Goal: Task Accomplishment & Management: Use online tool/utility

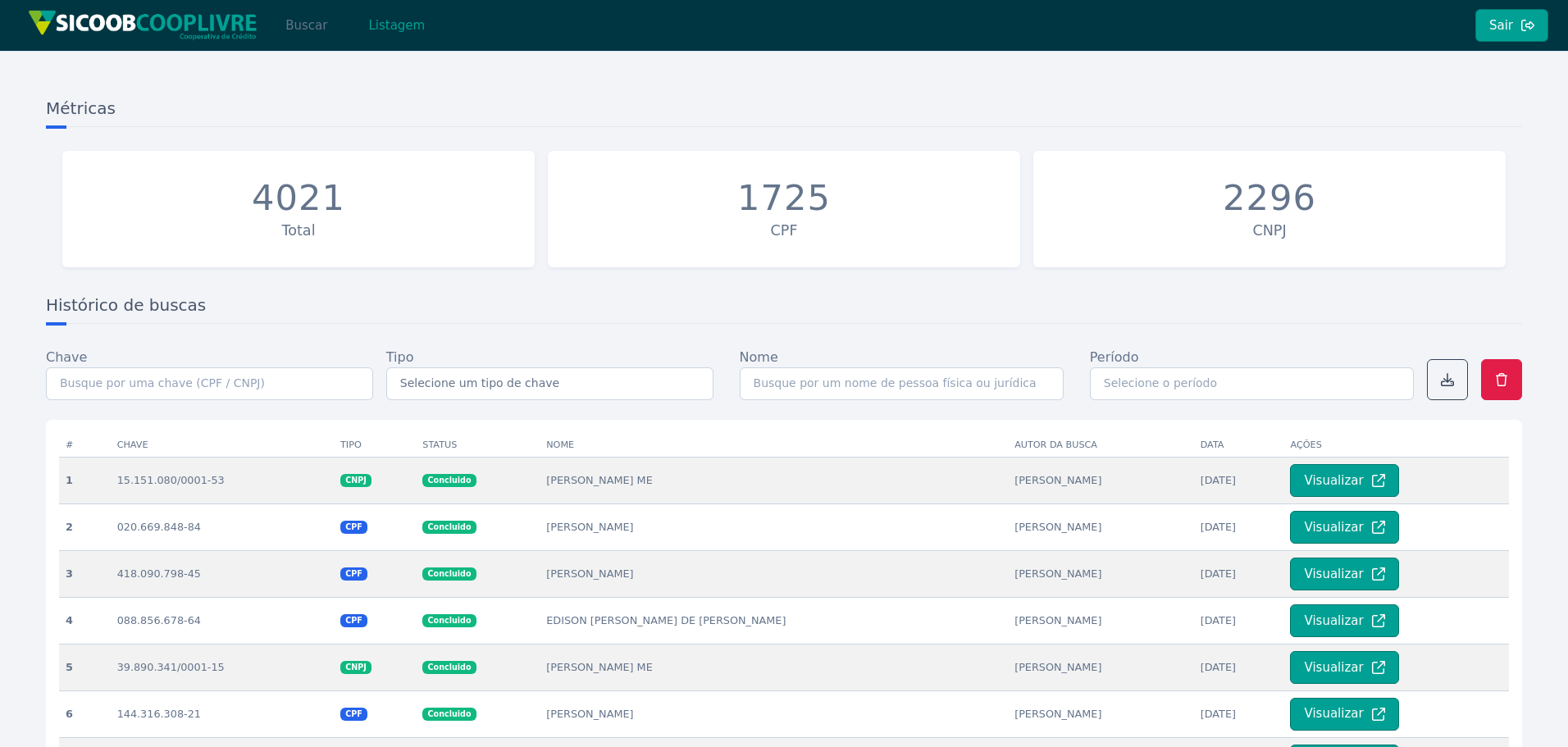
click at [301, 32] on button "Buscar" at bounding box center [306, 25] width 70 height 33
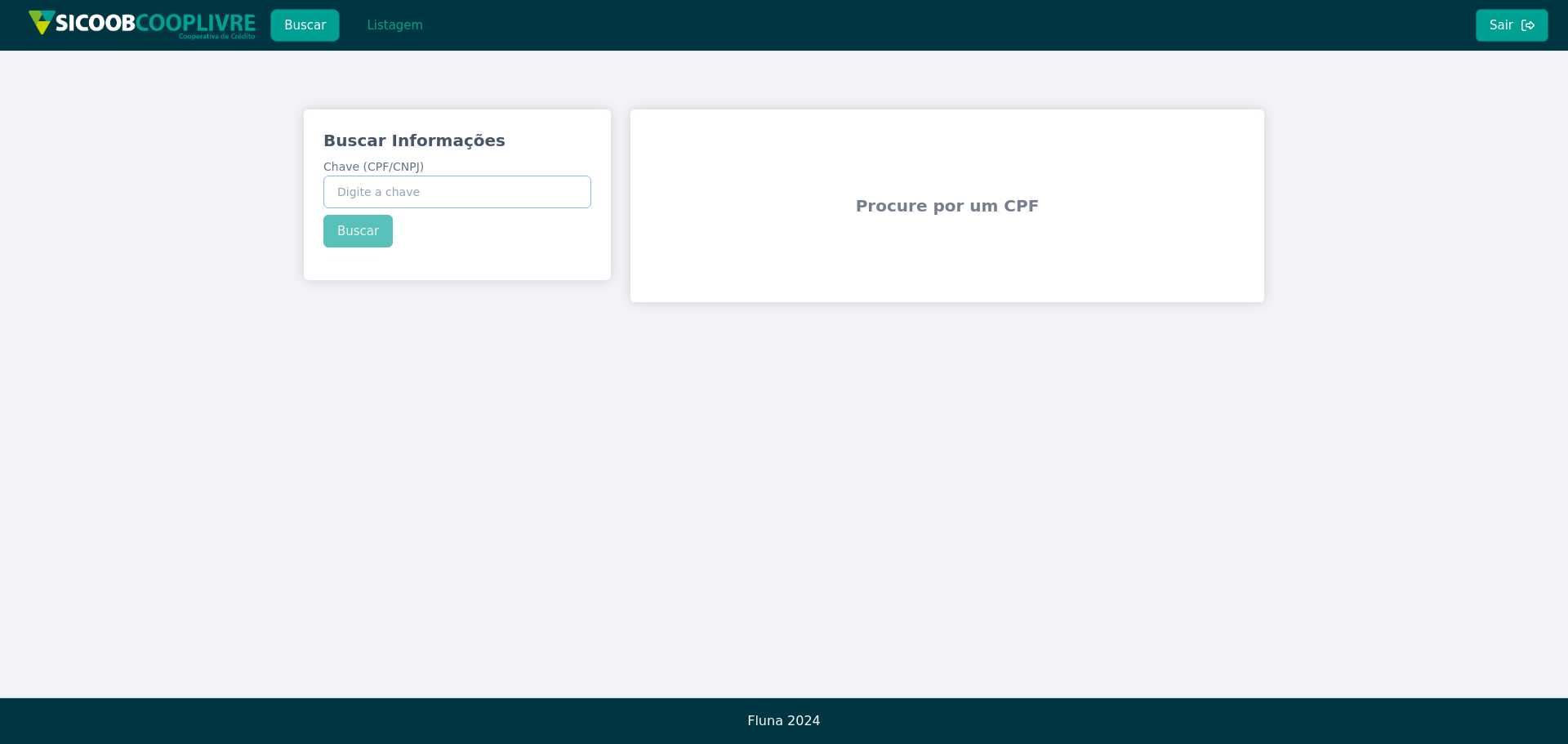
click at [480, 192] on input "Chave (CPF/CNPJ)" at bounding box center [456, 192] width 268 height 32
paste input "301.242.508-07"
click at [365, 226] on div "Buscar Informações Chave (CPF/CNPJ) 301.242.508-07 Buscar" at bounding box center [457, 188] width 307 height 157
click at [362, 233] on button "Buscar" at bounding box center [357, 230] width 69 height 32
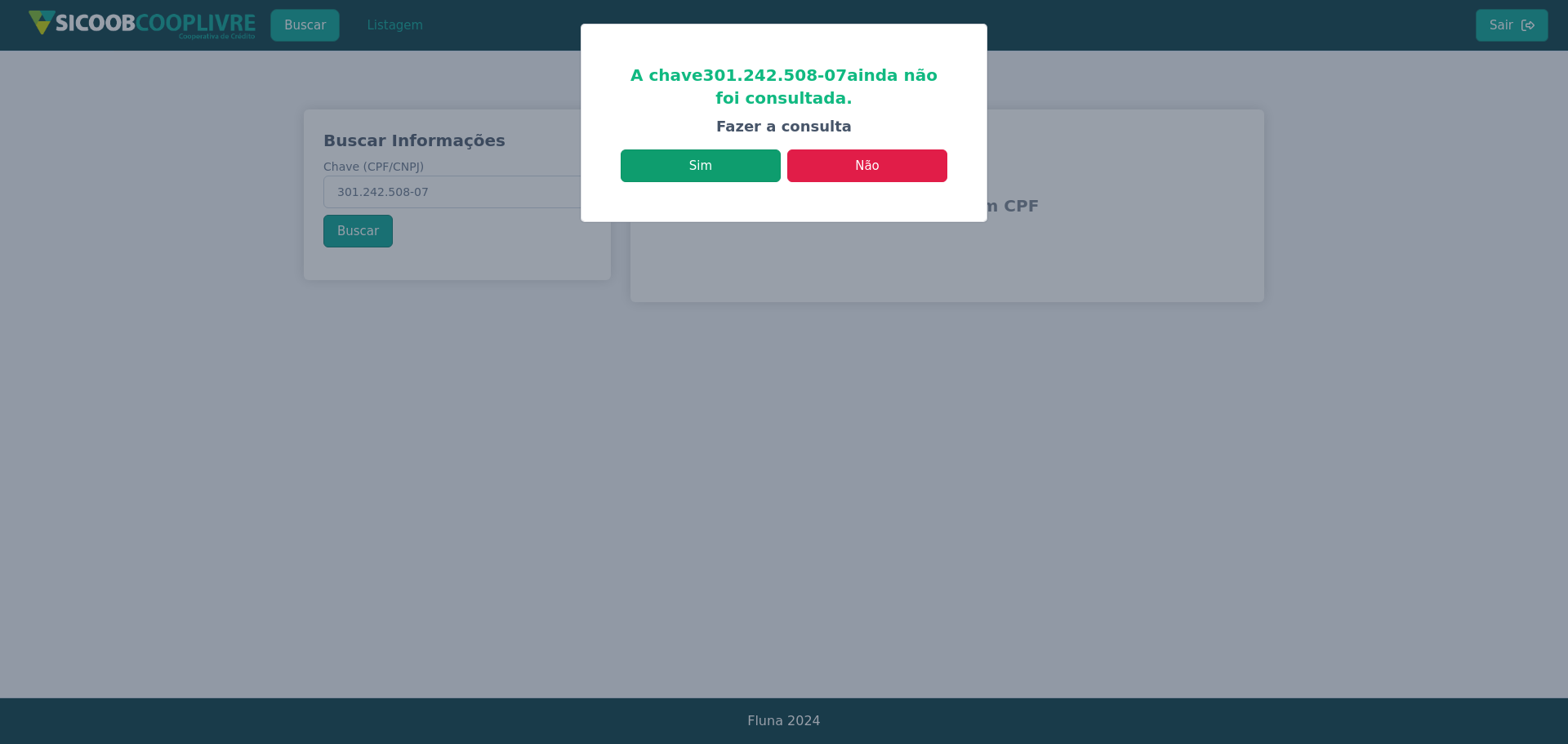
click at [720, 167] on button "Sim" at bounding box center [701, 165] width 160 height 32
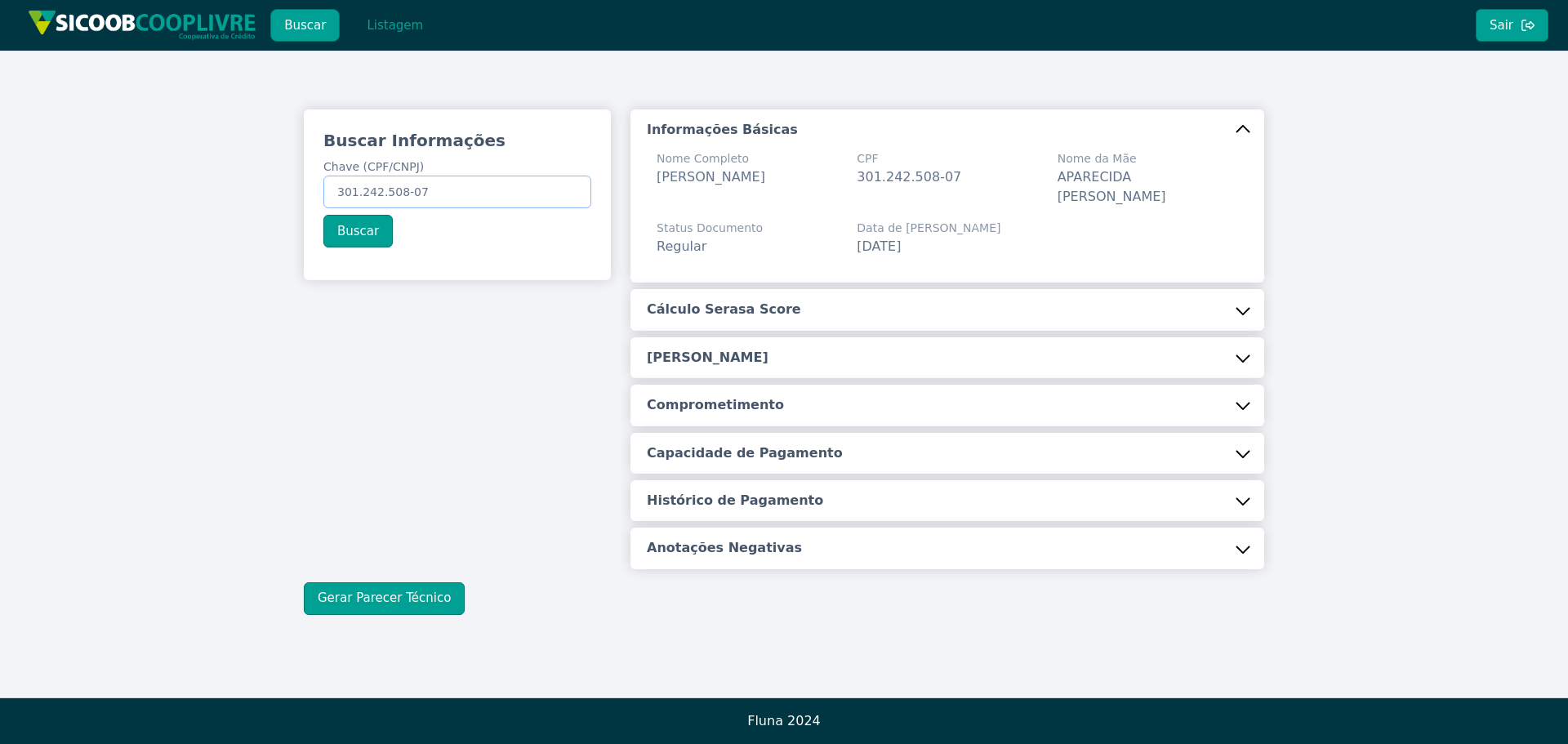
drag, startPoint x: 431, startPoint y: 193, endPoint x: 79, endPoint y: 150, distance: 354.6
click at [79, 150] on div "Buscar Informações Chave (CPF/CNPJ) 301.242.508-07 Buscar Informações Básicas N…" at bounding box center [784, 362] width 1568 height 623
paste input "61.842.714/0001-31"
type input "61.842.714/0001-31"
click at [366, 233] on button "Buscar" at bounding box center [357, 230] width 69 height 32
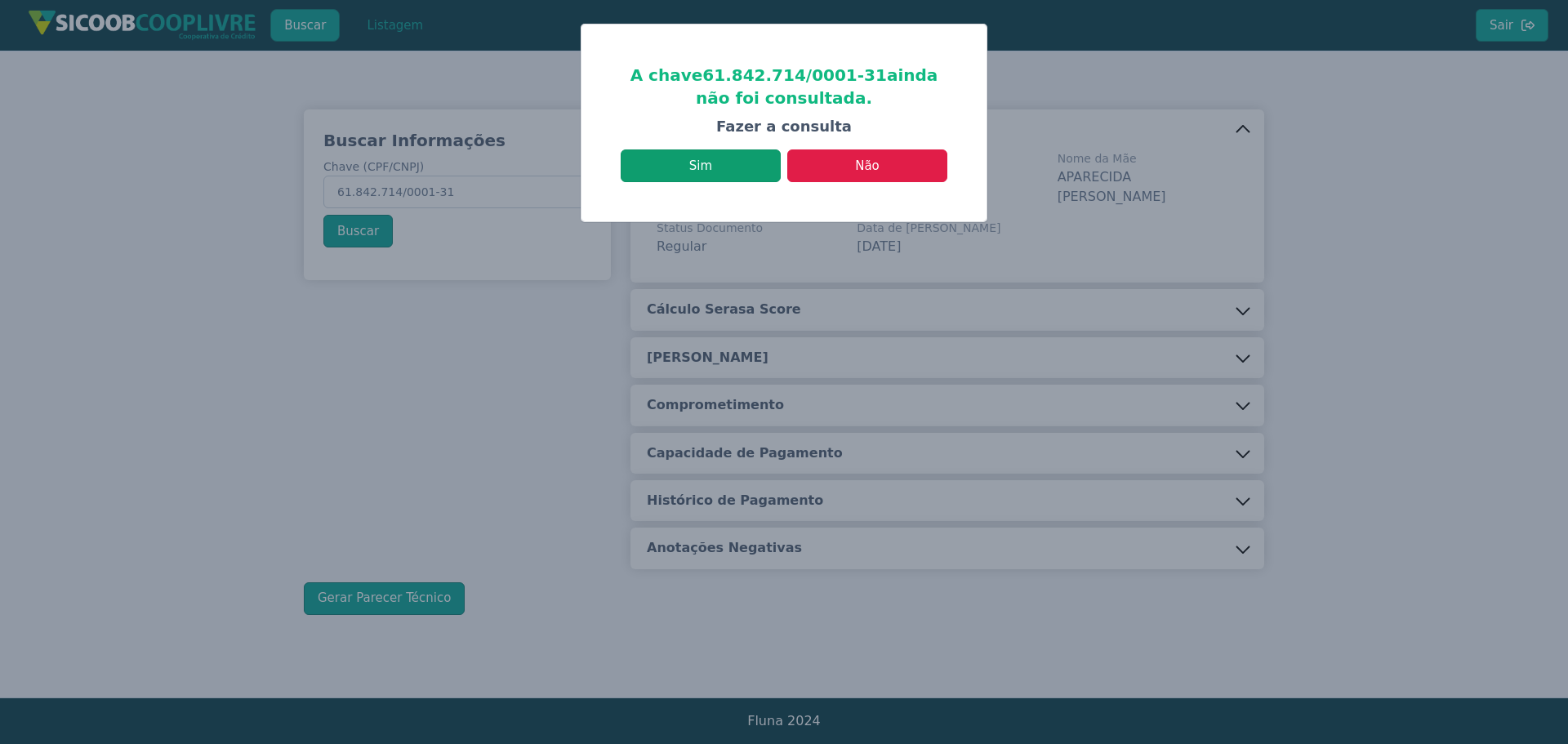
click at [763, 166] on button "Sim" at bounding box center [701, 165] width 160 height 32
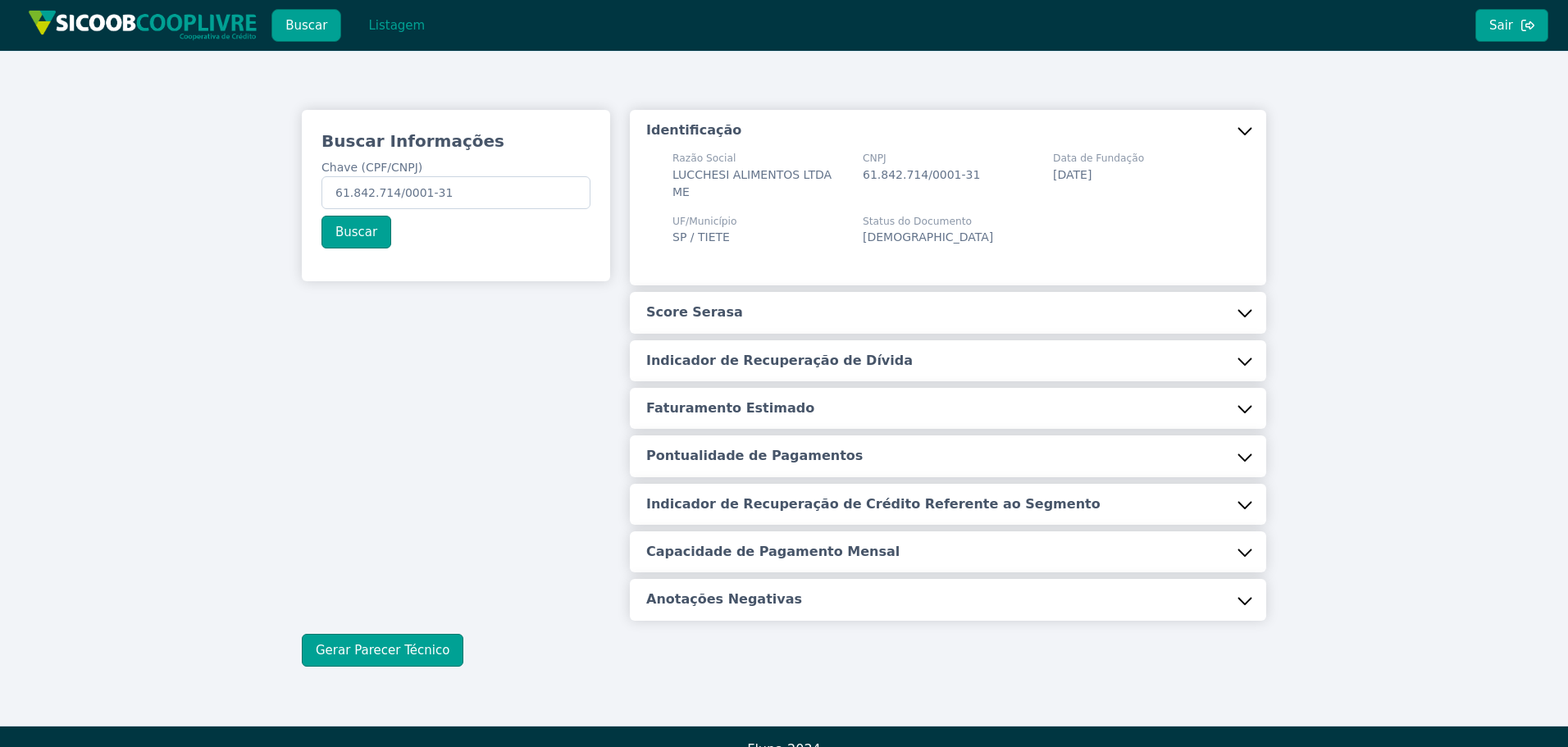
click at [835, 292] on button "Score Serasa" at bounding box center [948, 312] width 637 height 41
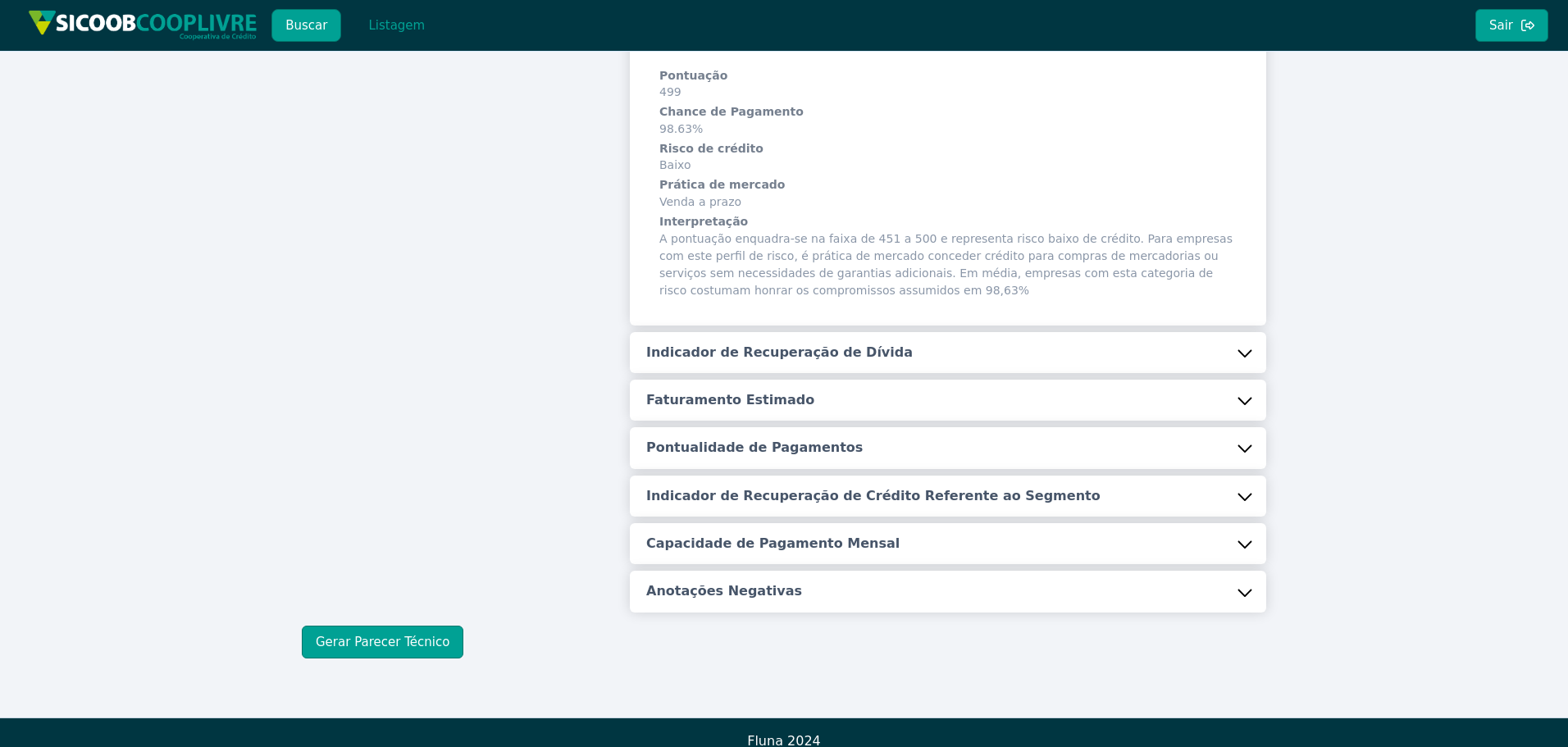
click at [792, 332] on button "Indicador de Recuperação de Dívida" at bounding box center [948, 352] width 637 height 41
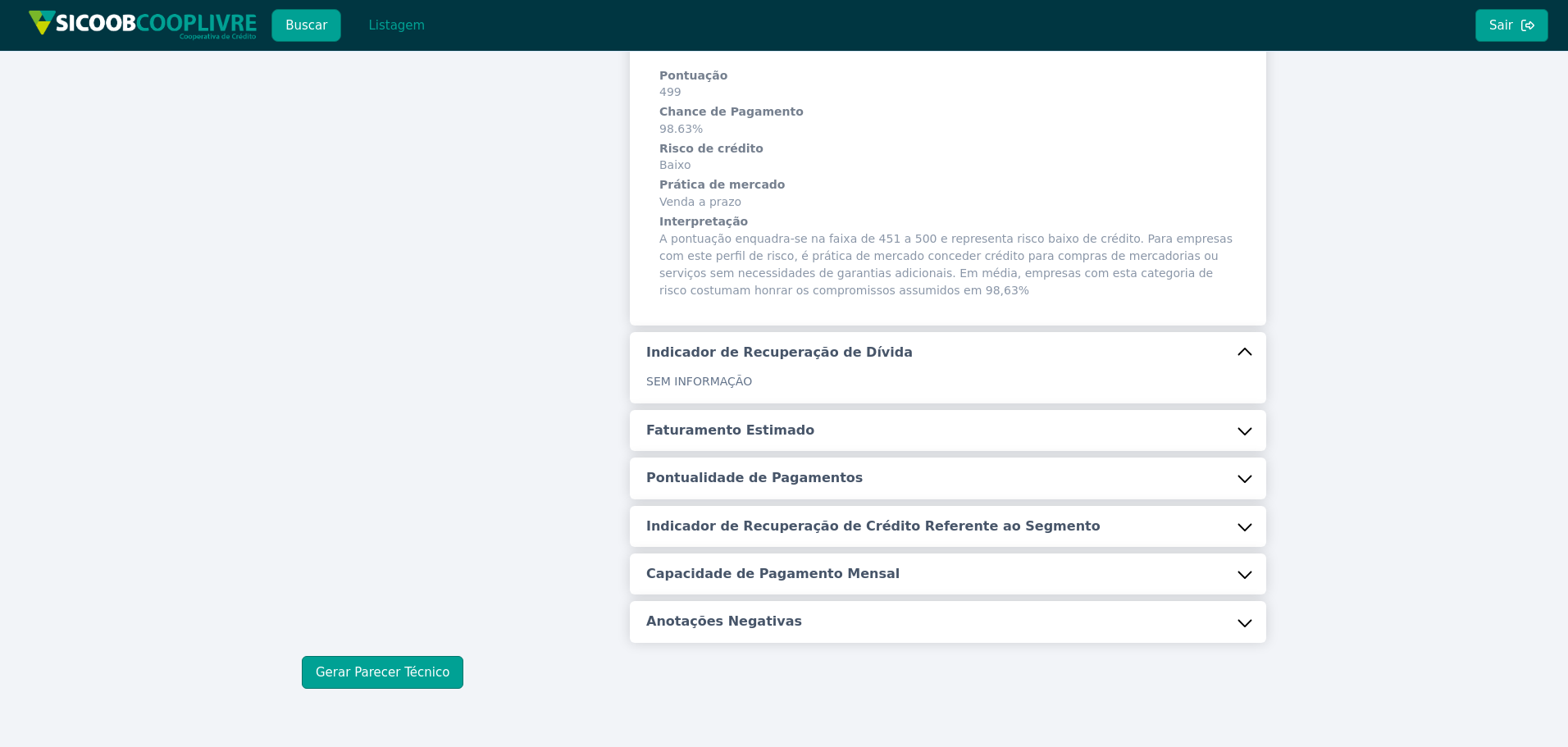
scroll to position [299, 0]
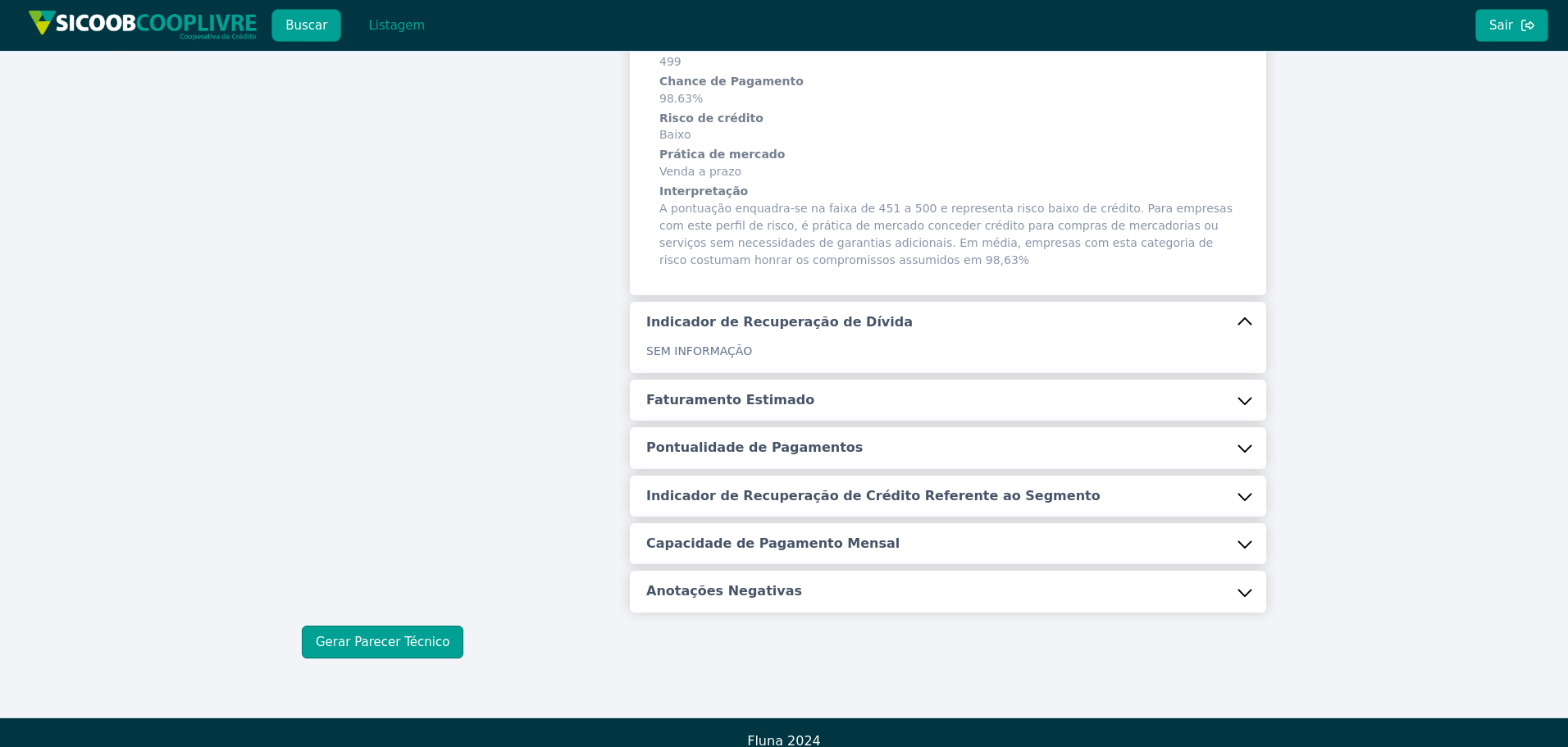
click at [775, 380] on button "Faturamento Estimado" at bounding box center [948, 400] width 637 height 41
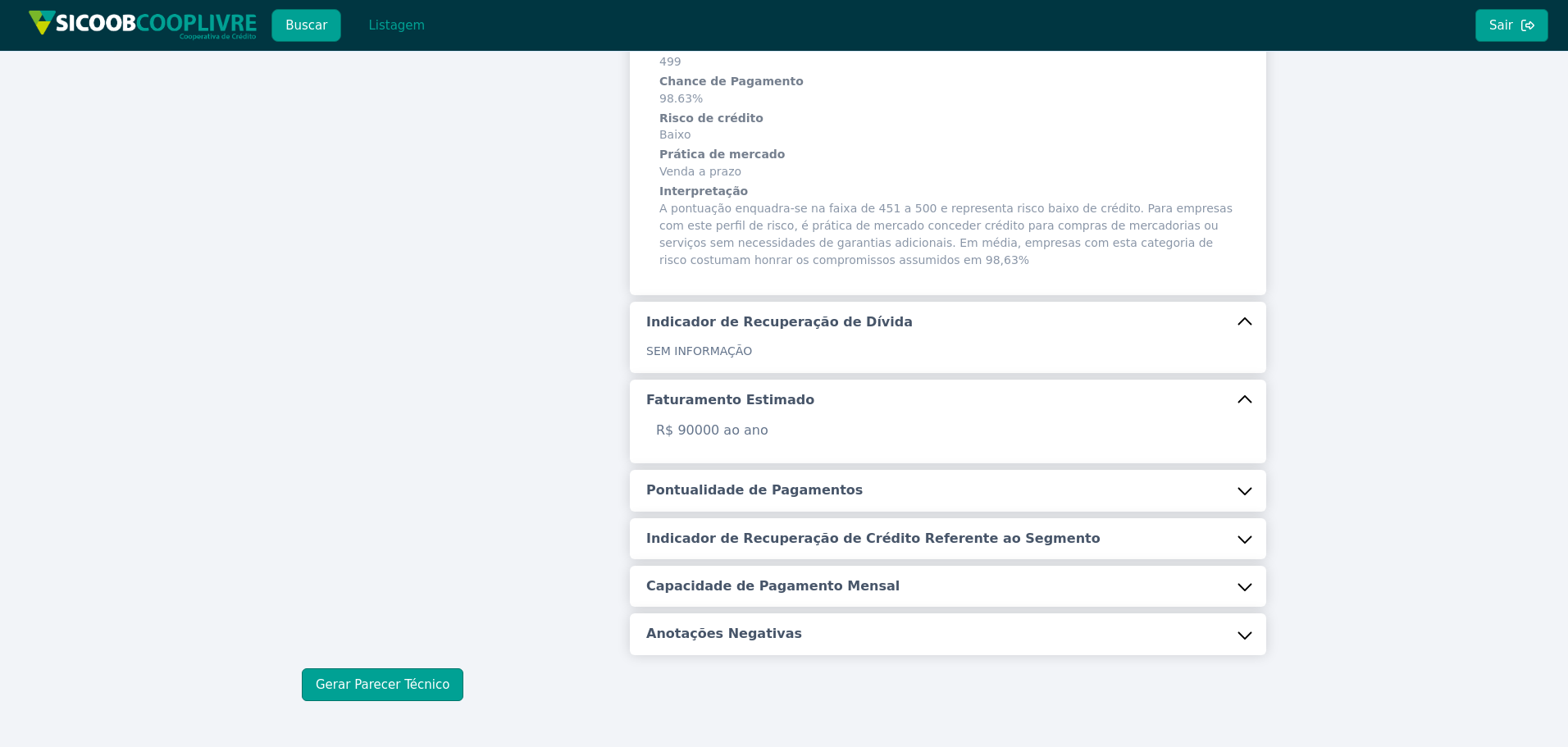
click at [771, 481] on h5 "Pontualidade de Pagamentos" at bounding box center [754, 490] width 217 height 18
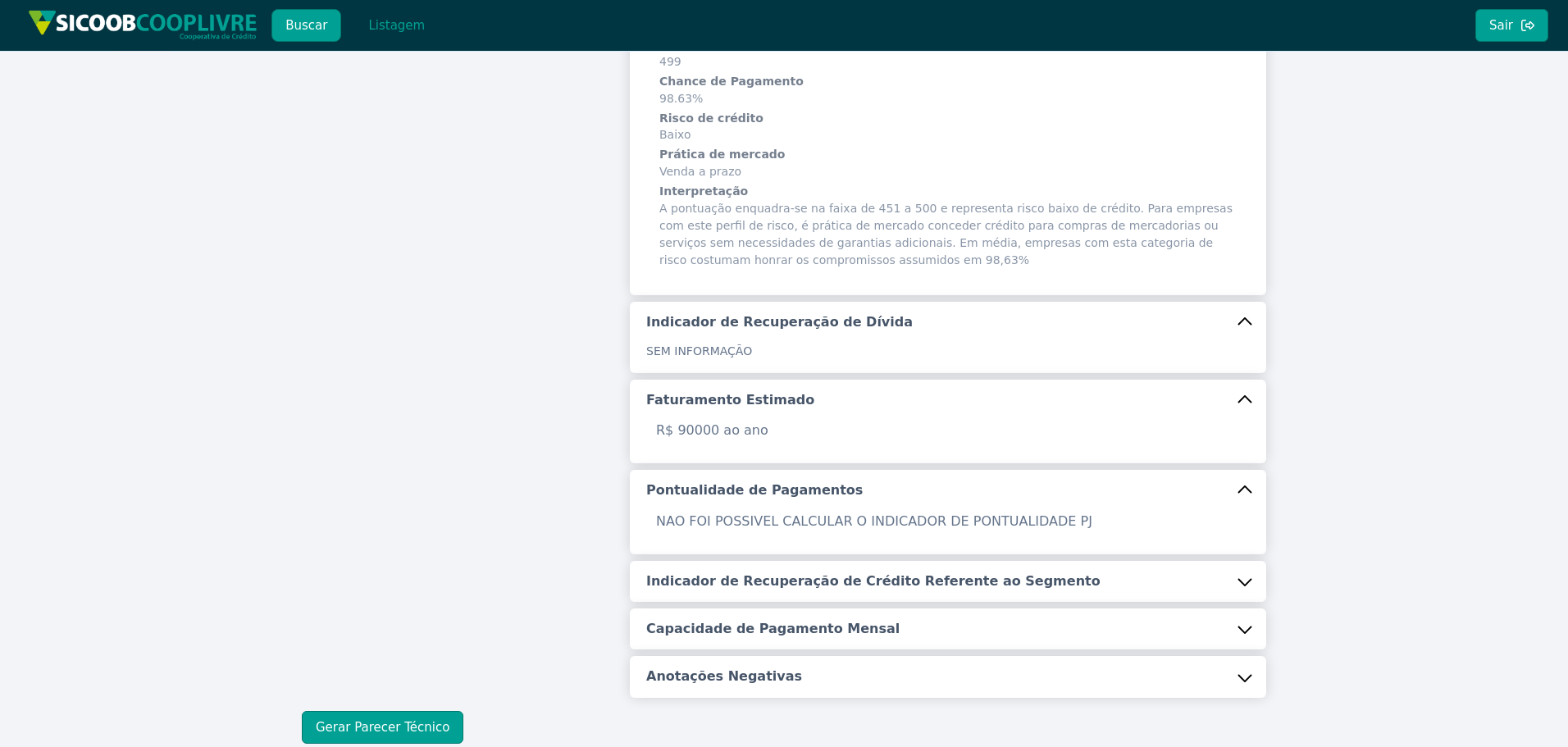
click at [784, 588] on div "Identificação Razão Social LUCCHESI ALIMENTOS LTDA ME CNPJ 61.842.714/0001-31 D…" at bounding box center [948, 254] width 637 height 887
click at [806, 572] on h5 "Indicador de Recuperação de Crédito Referente ao Segmento" at bounding box center [873, 581] width 455 height 18
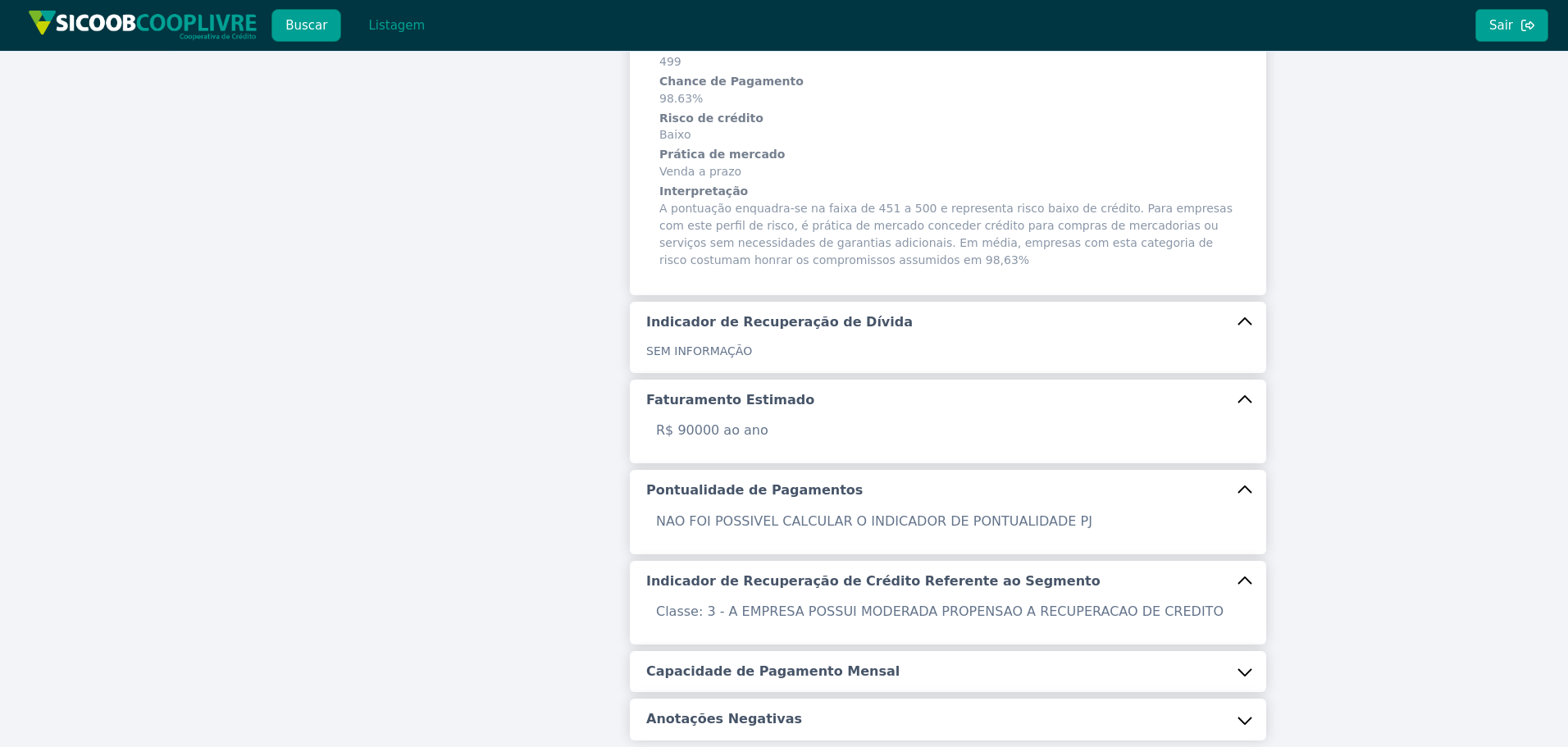
click at [811, 662] on h5 "Capacidade de Pagamento Mensal" at bounding box center [772, 671] width 254 height 18
click at [783, 741] on button "Anotações Negativas" at bounding box center [948, 762] width 637 height 41
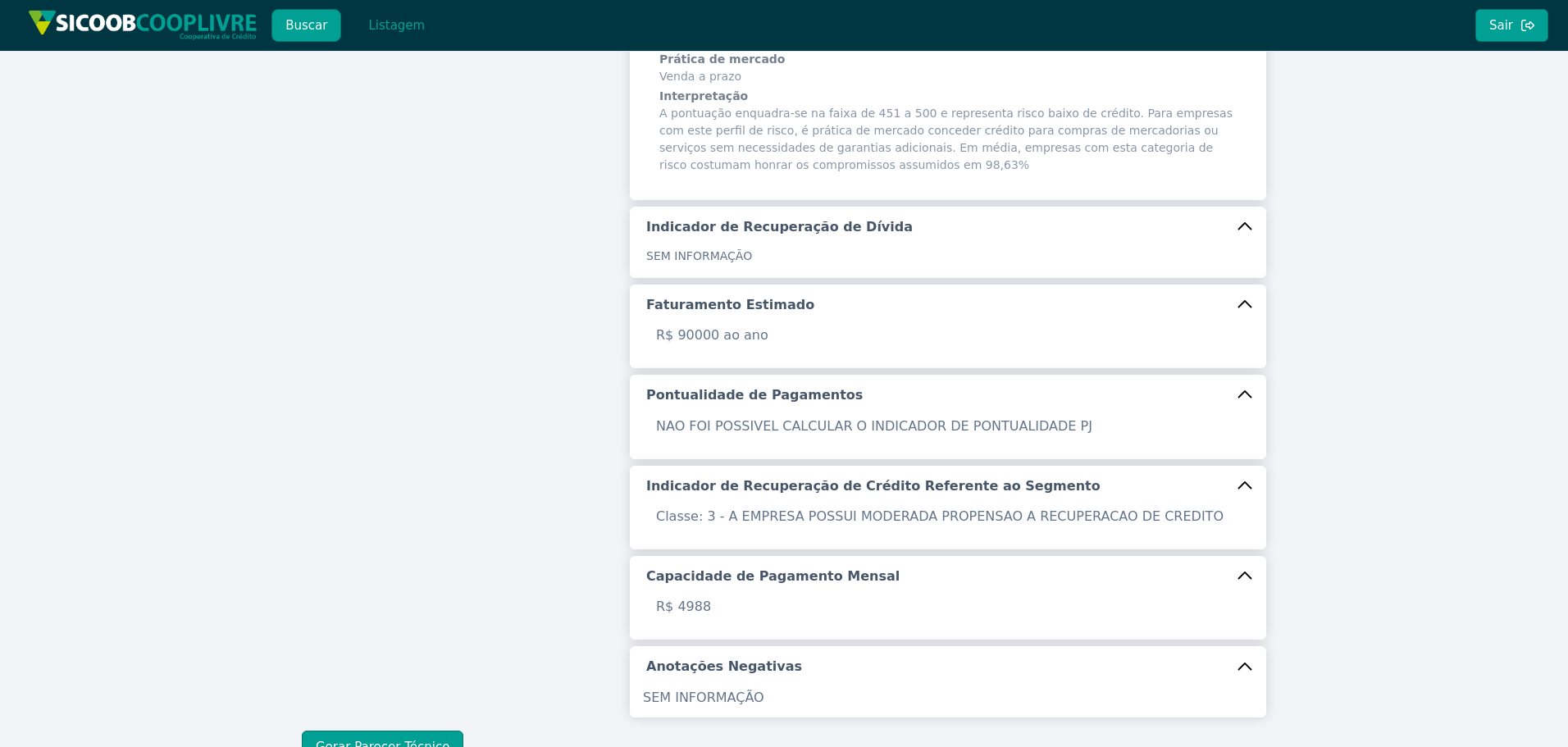
scroll to position [499, 0]
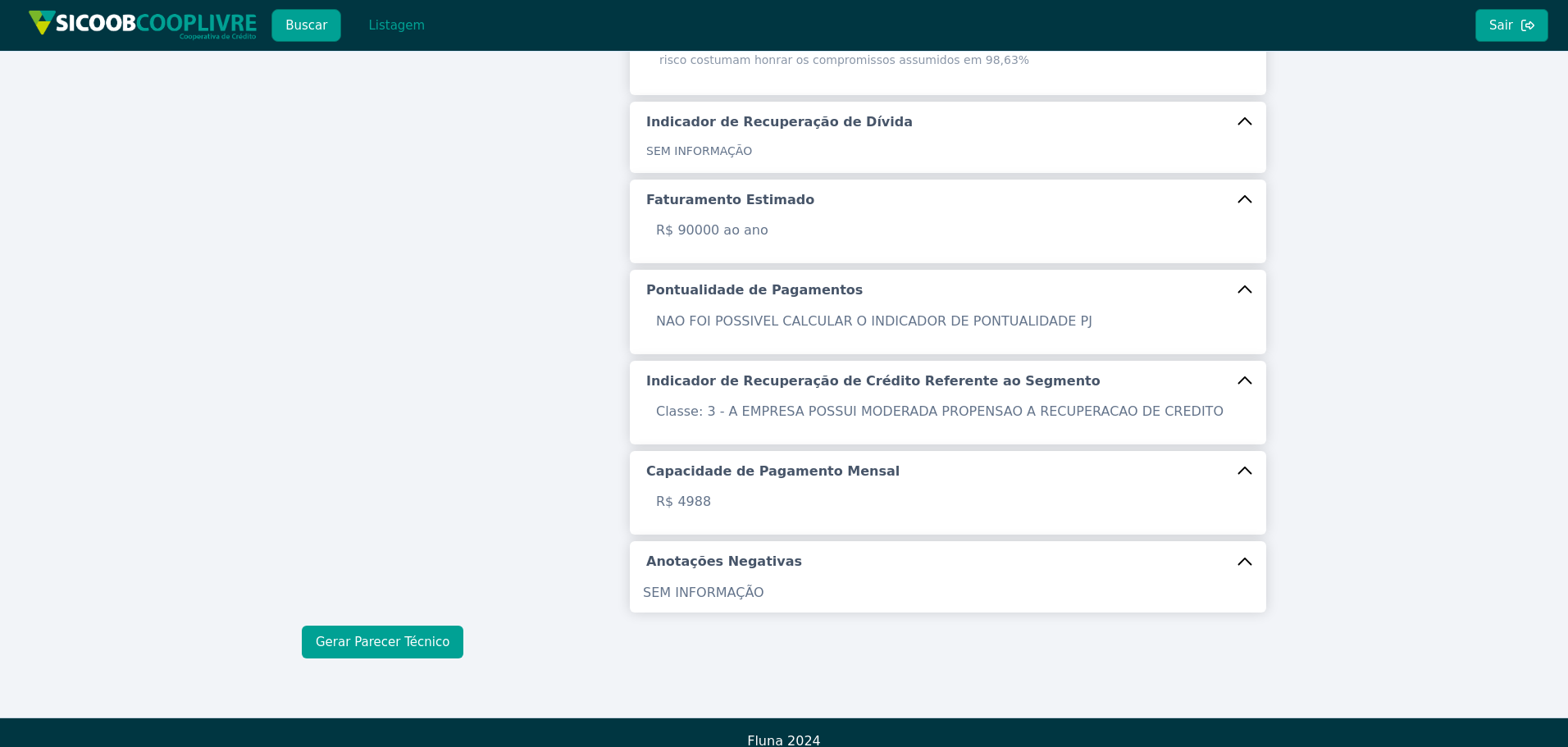
click at [364, 640] on button "Gerar Parecer Técnico" at bounding box center [383, 641] width 162 height 33
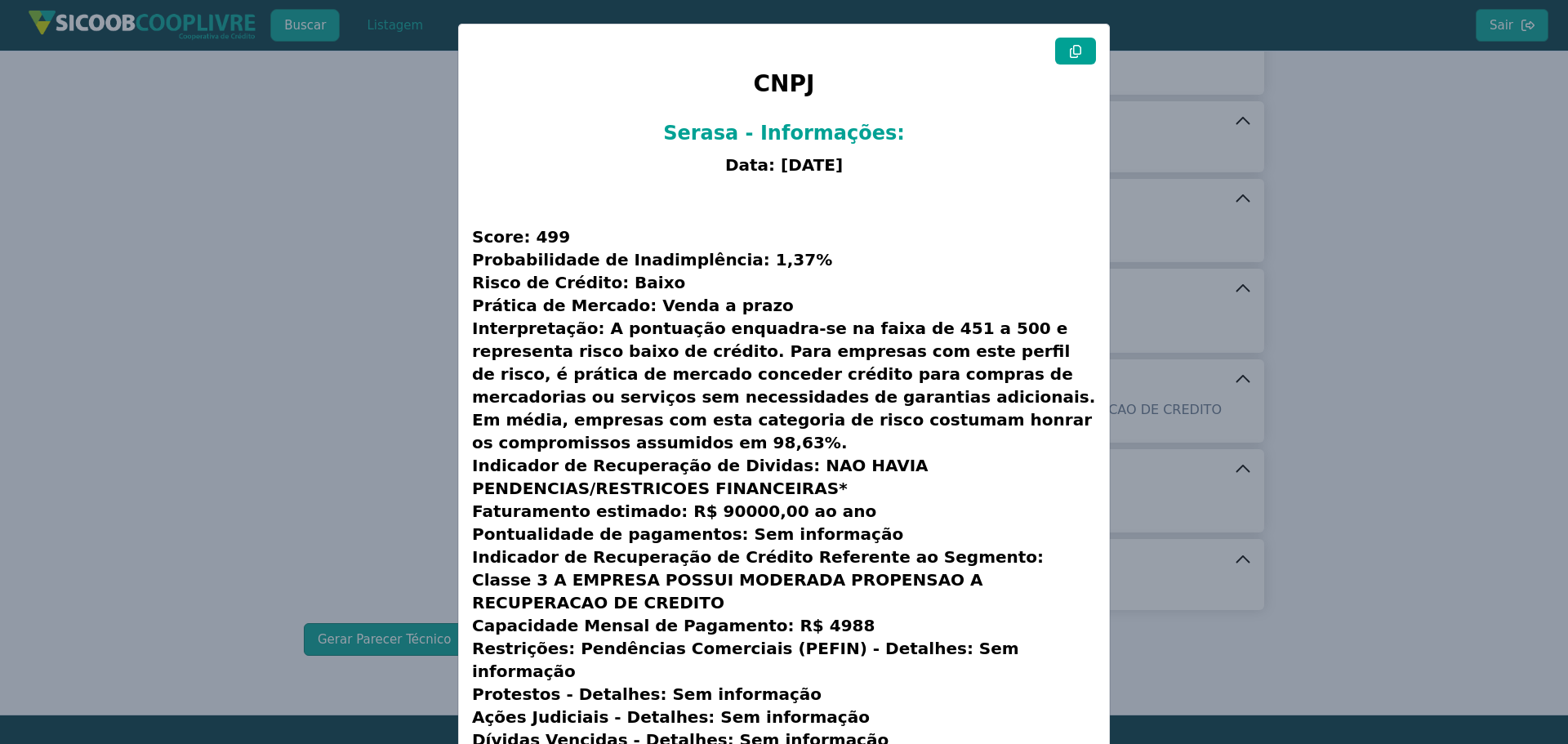
click at [1068, 57] on button at bounding box center [1076, 51] width 41 height 27
drag, startPoint x: 236, startPoint y: 184, endPoint x: 194, endPoint y: 96, distance: 97.5
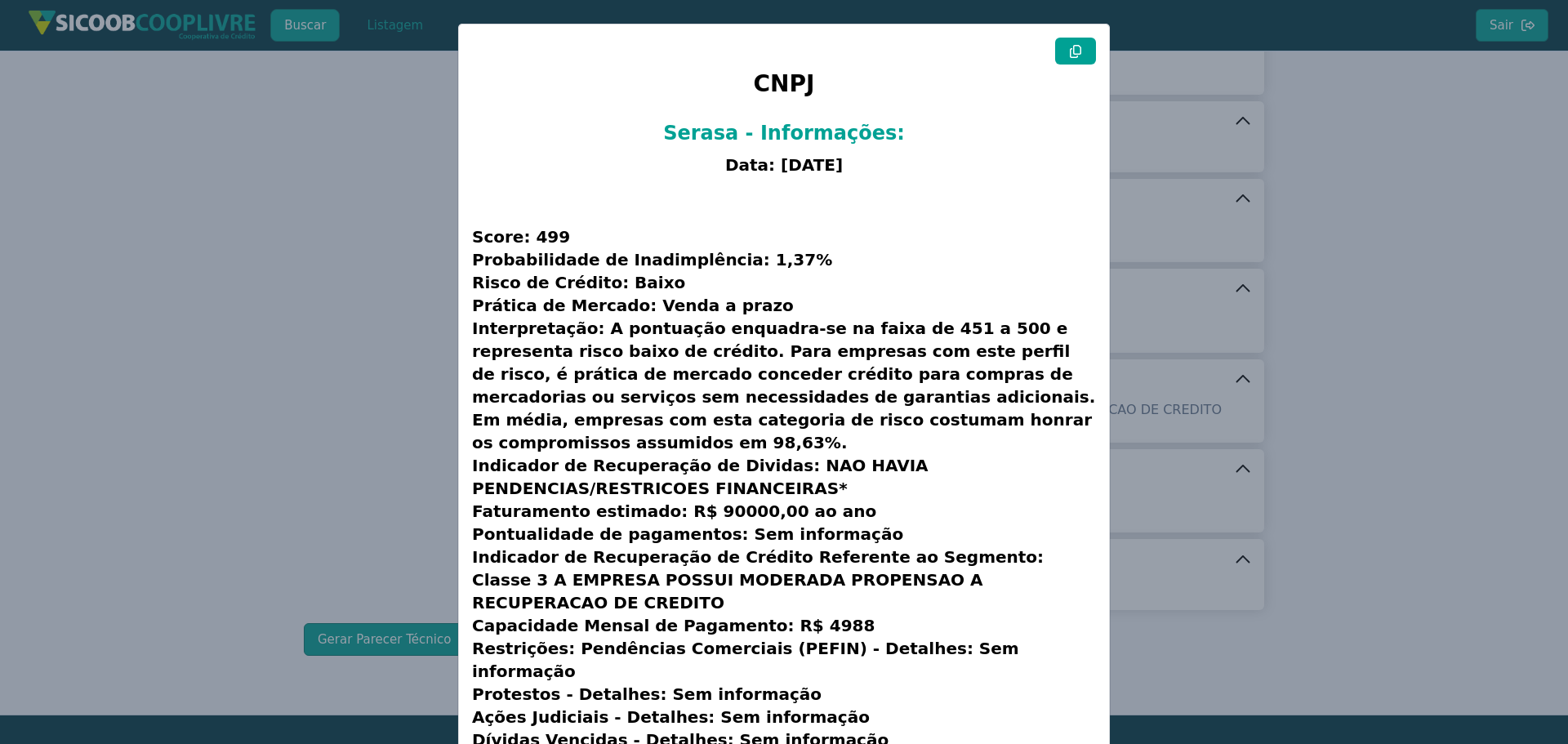
click at [237, 184] on modal-container "CNPJ Serasa - Informações: Data: [DATE] Score: 499 Probabilidade de Inadimplênc…" at bounding box center [784, 372] width 1568 height 744
